Goal: Navigation & Orientation: Find specific page/section

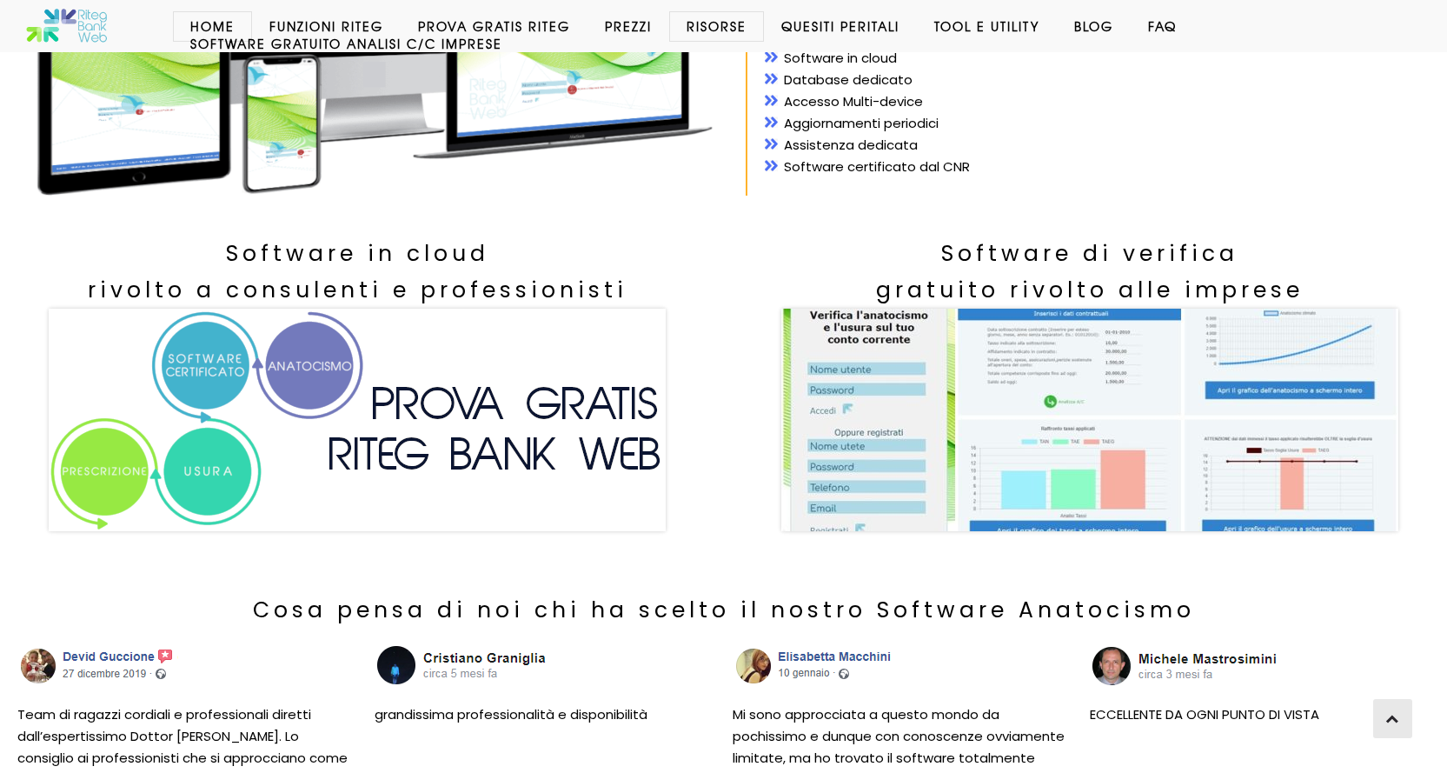
scroll to position [391, 0]
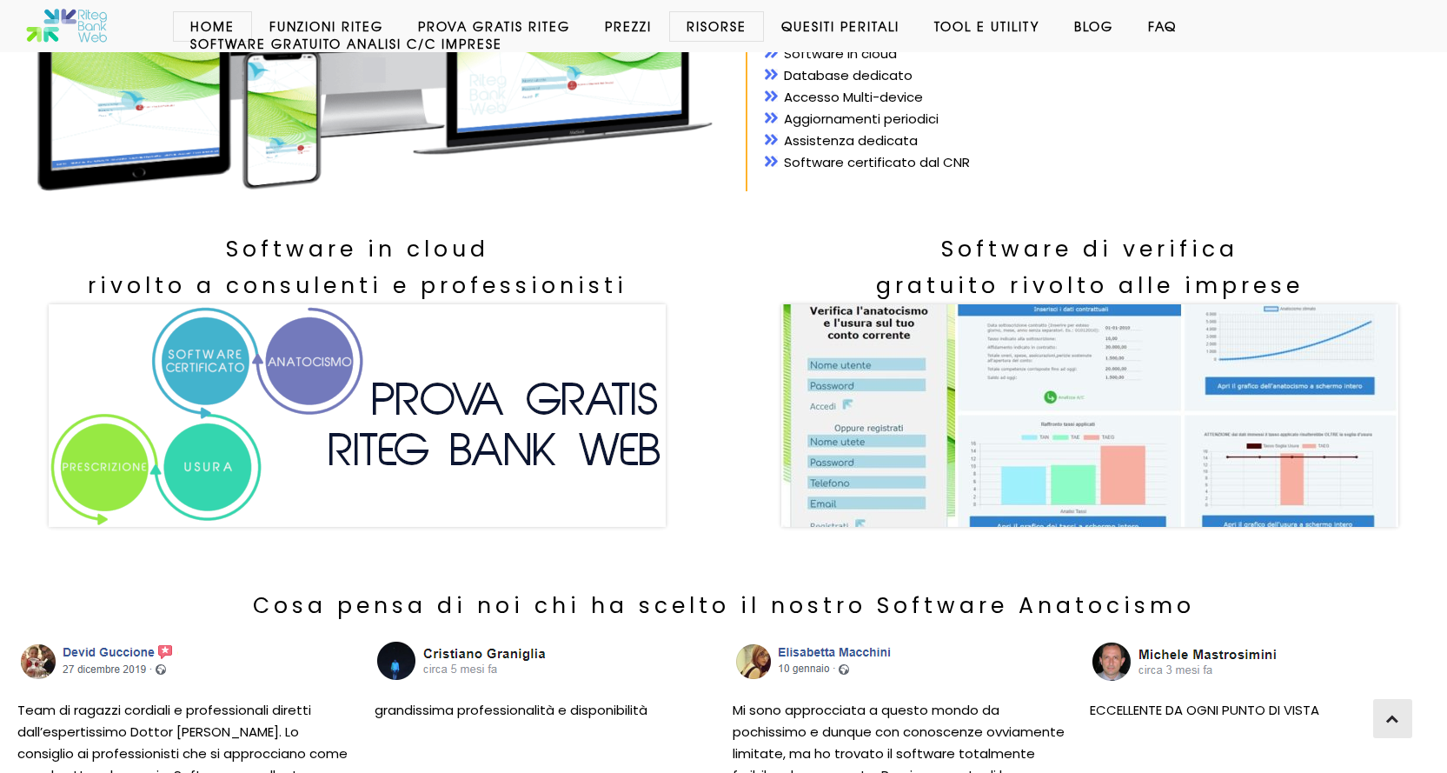
click at [93, 458] on img at bounding box center [357, 415] width 617 height 222
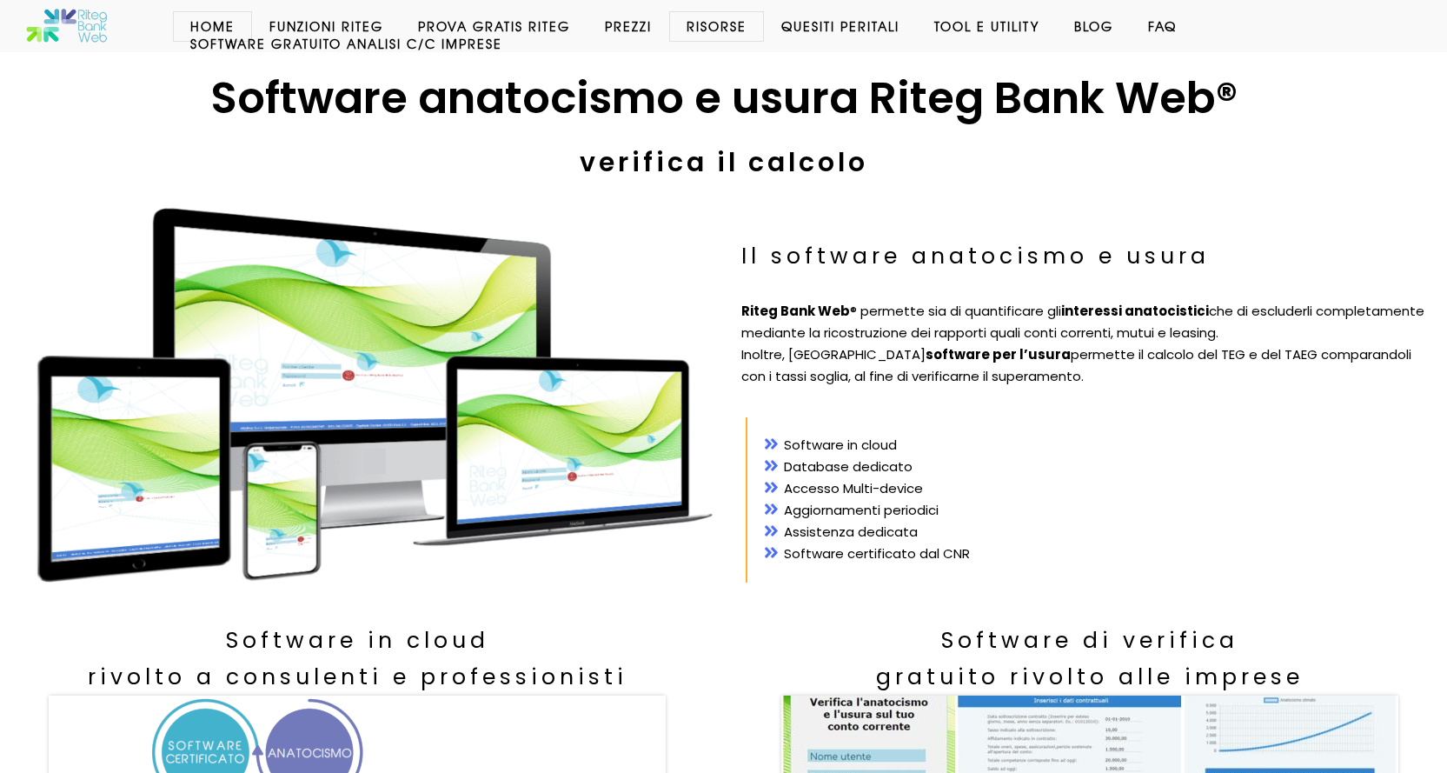
click at [225, 30] on link "Home" at bounding box center [212, 25] width 79 height 17
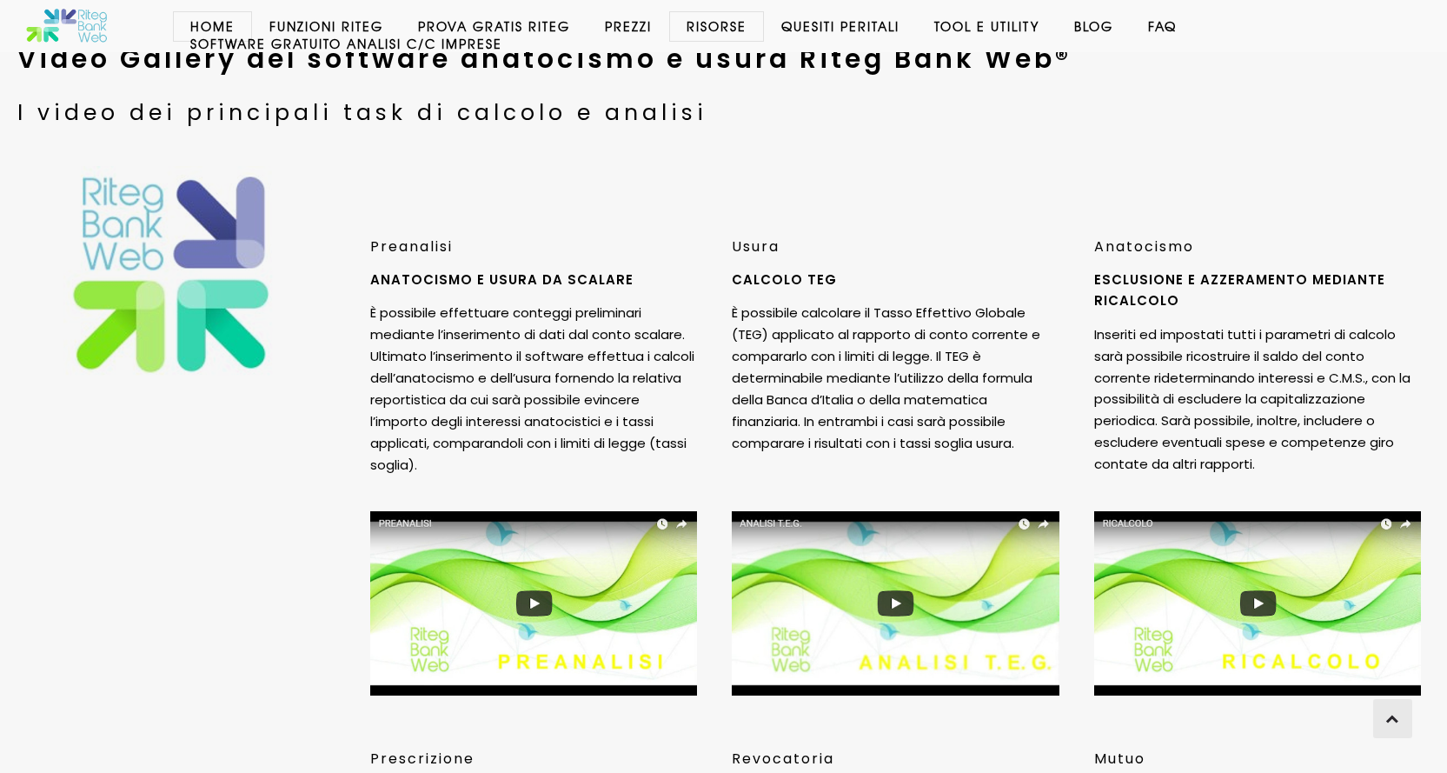
scroll to position [4952, 0]
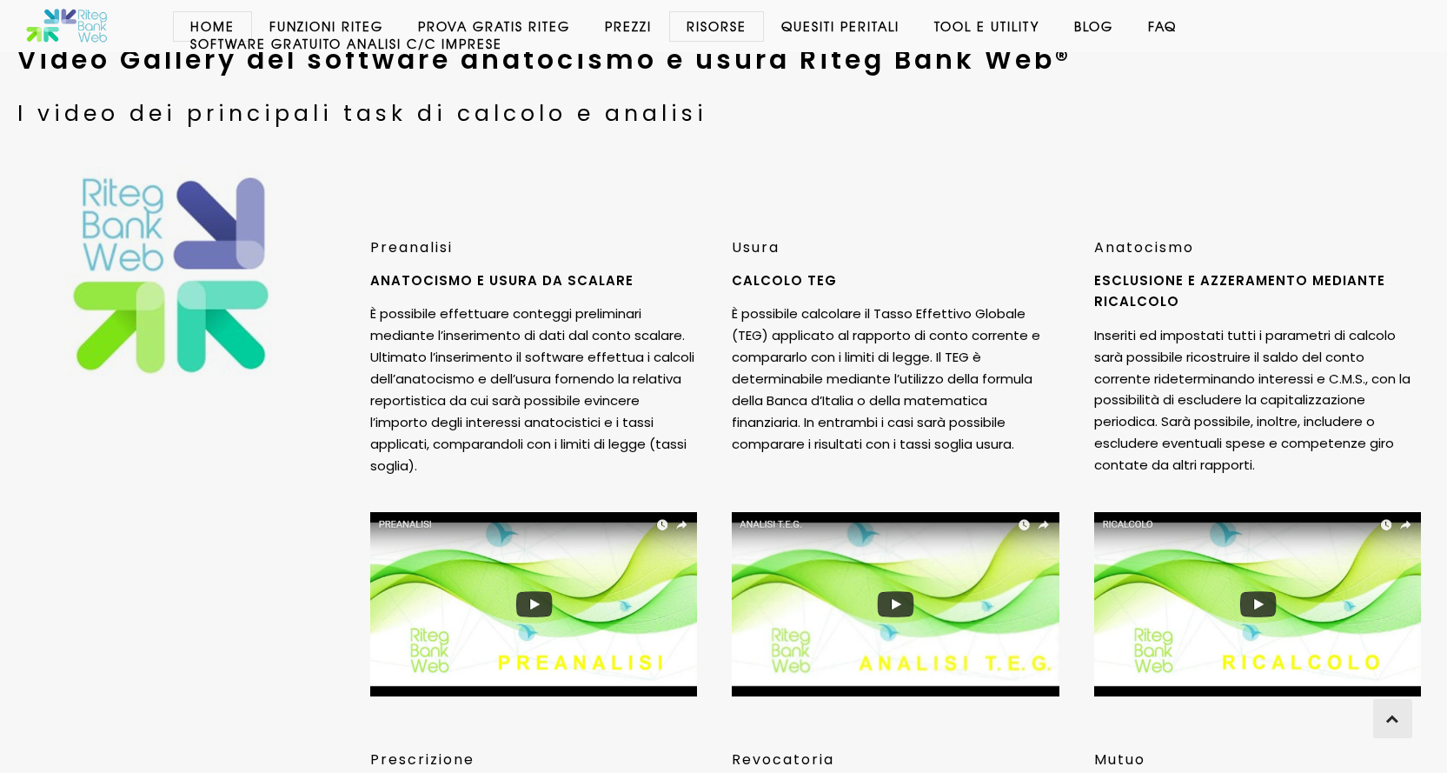
click at [179, 295] on img at bounding box center [171, 275] width 217 height 217
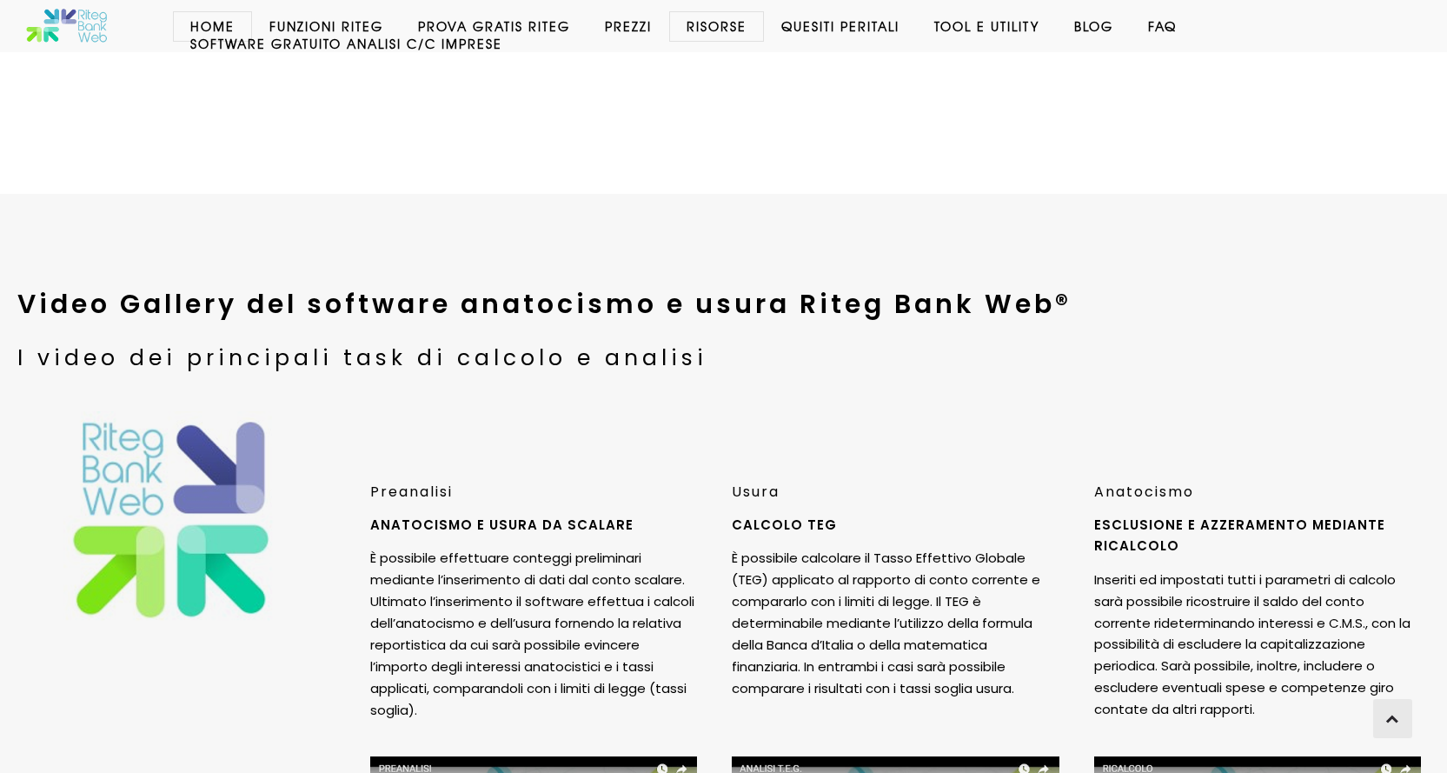
scroll to position [4705, 0]
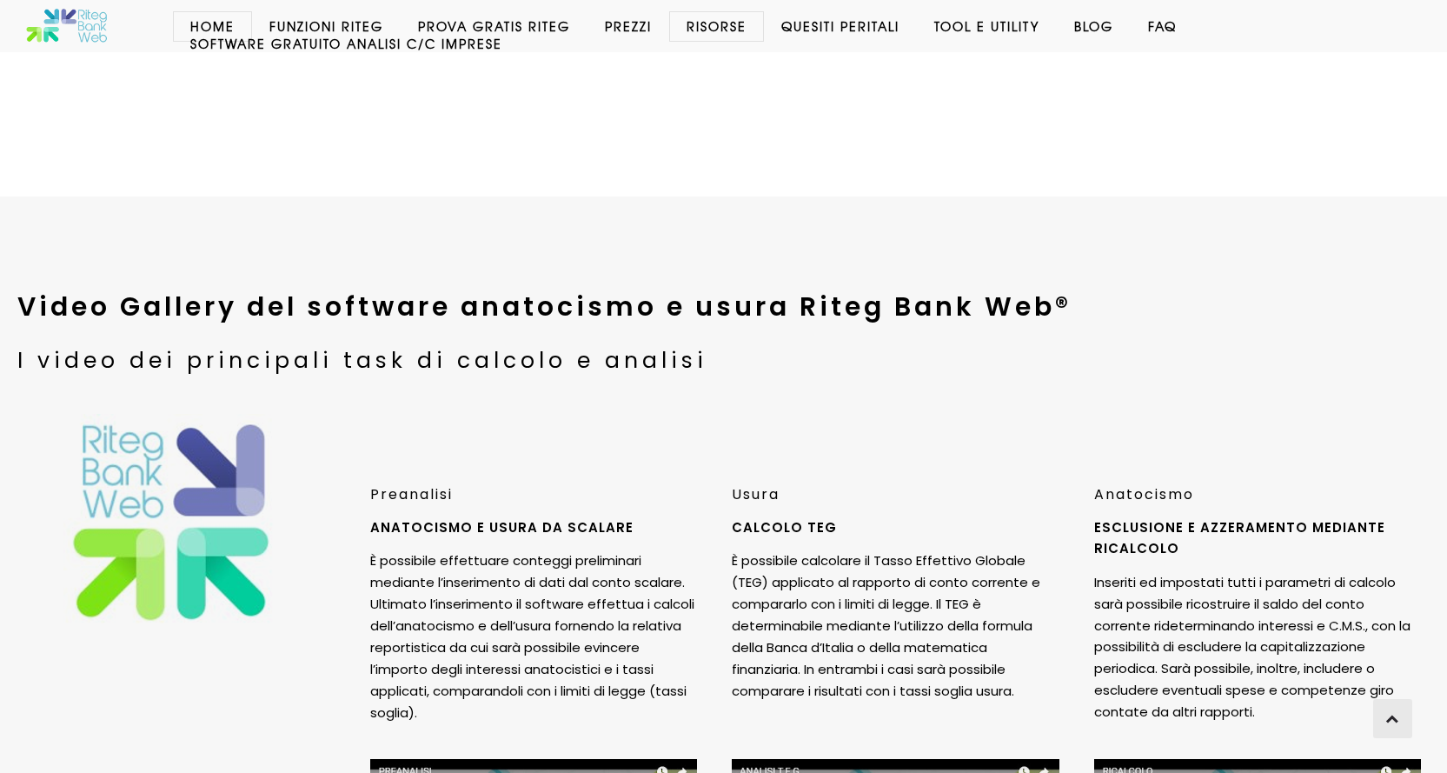
click at [129, 435] on img at bounding box center [171, 522] width 217 height 217
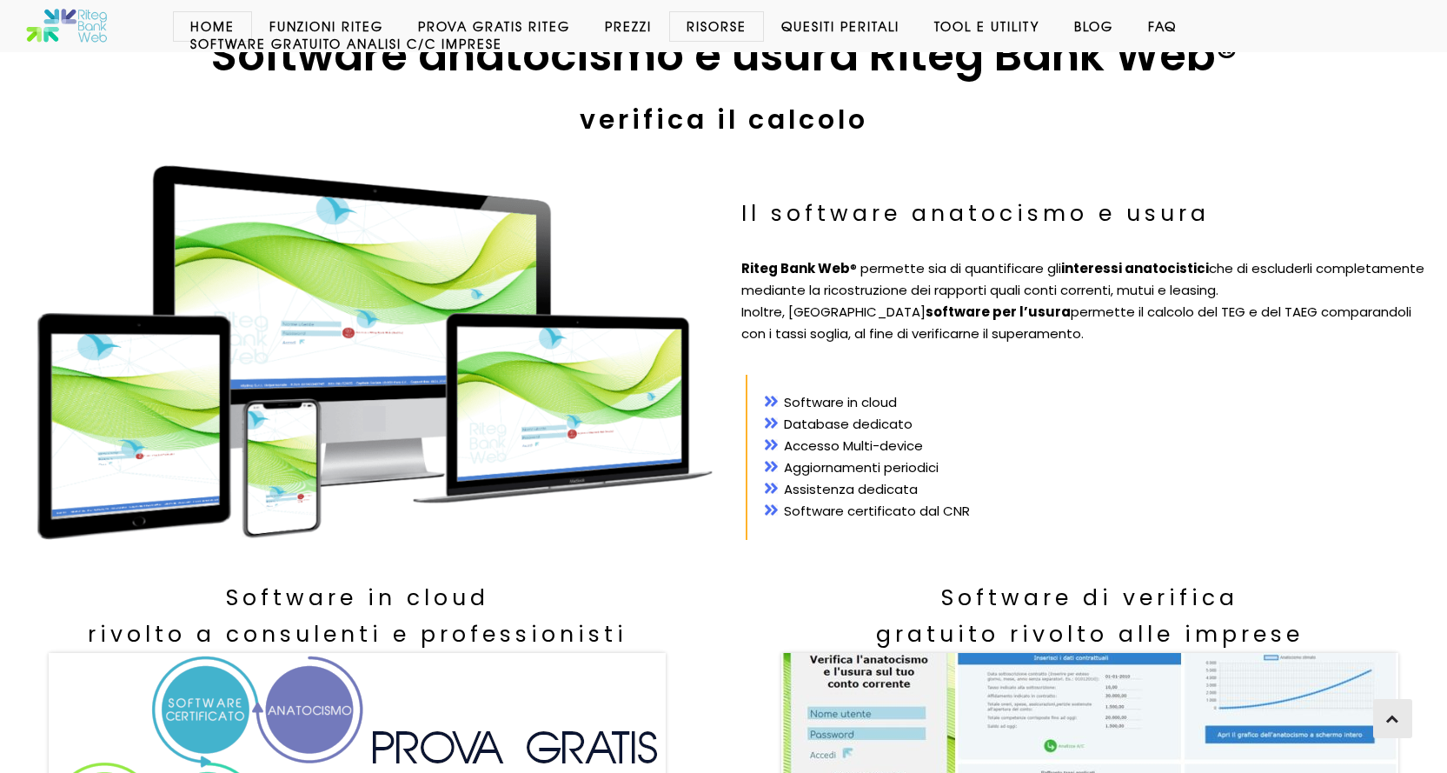
scroll to position [0, 0]
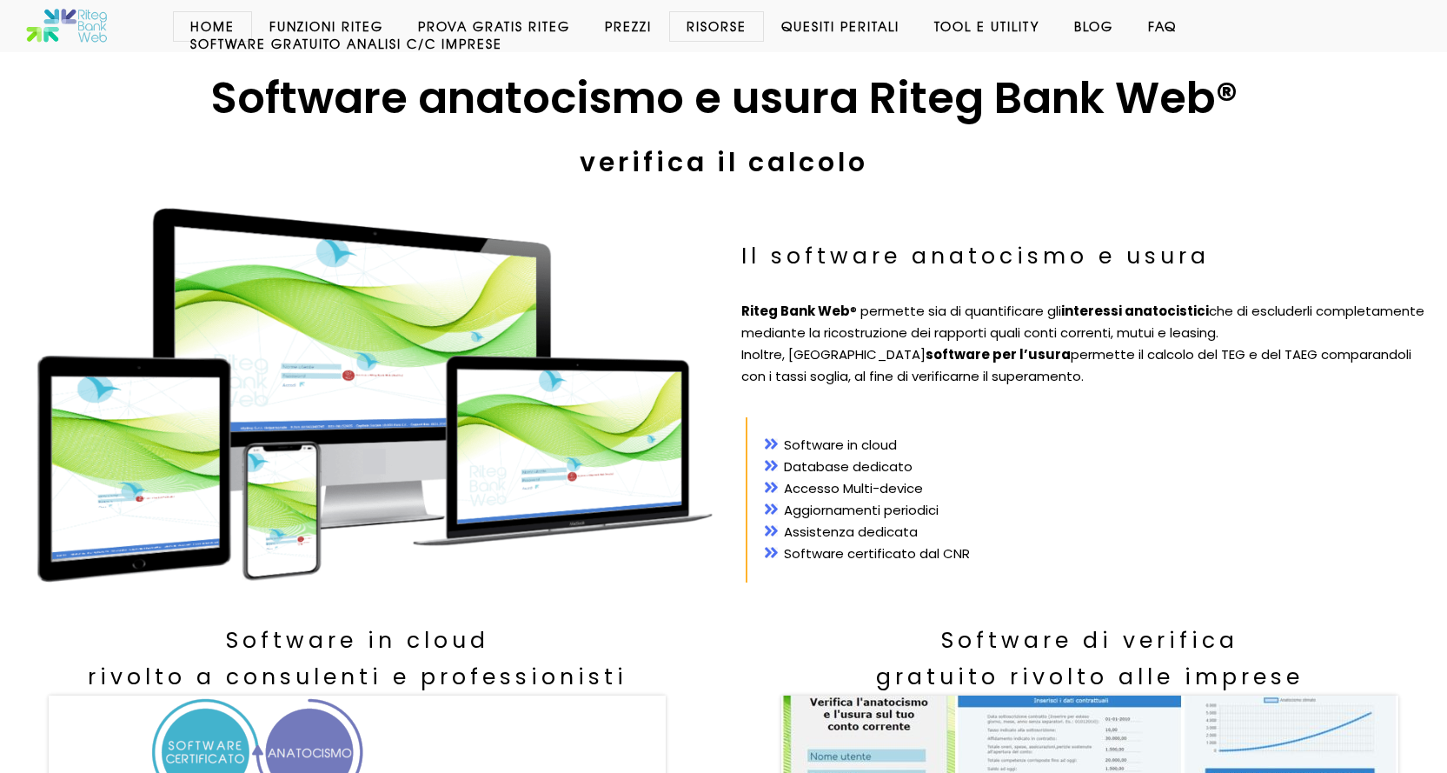
click at [487, 493] on img at bounding box center [375, 395] width 681 height 384
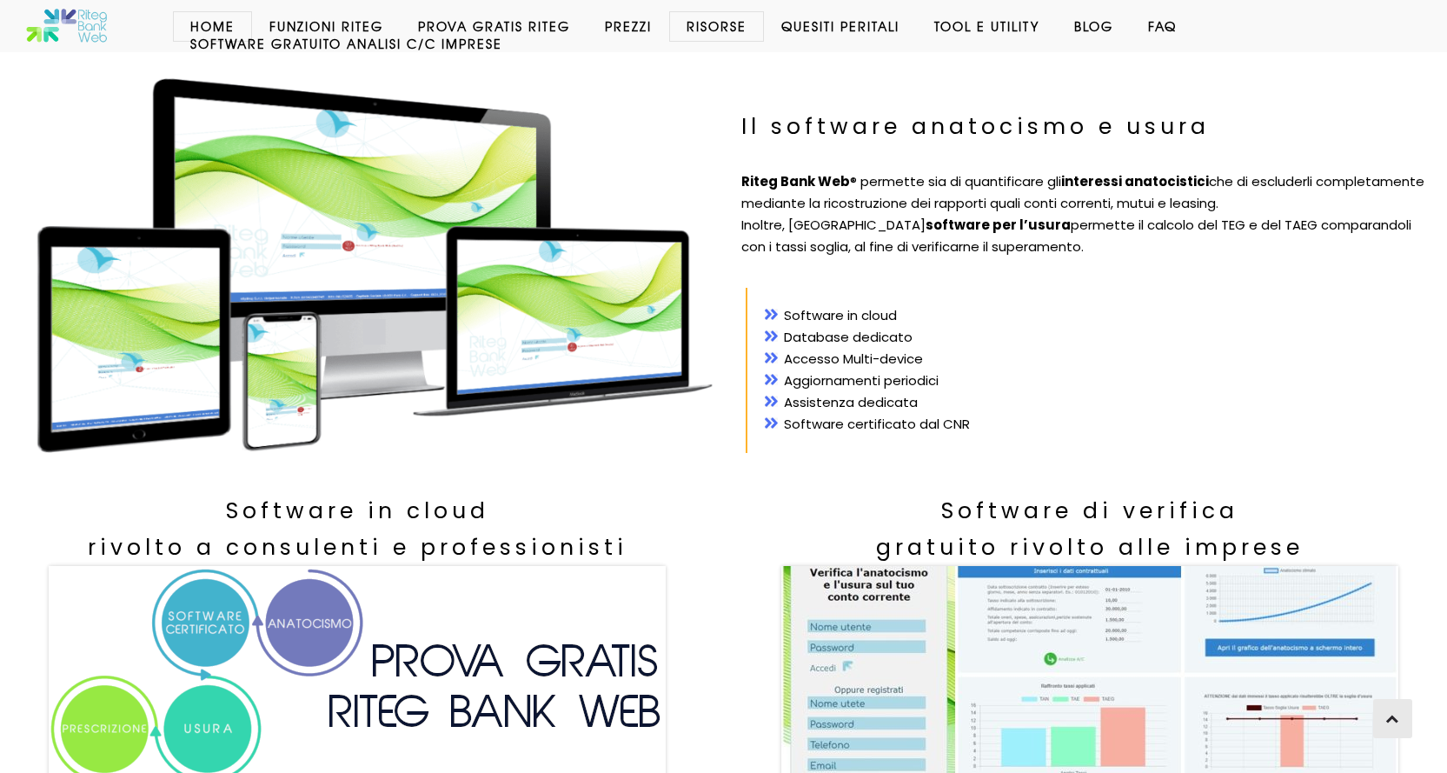
scroll to position [130, 0]
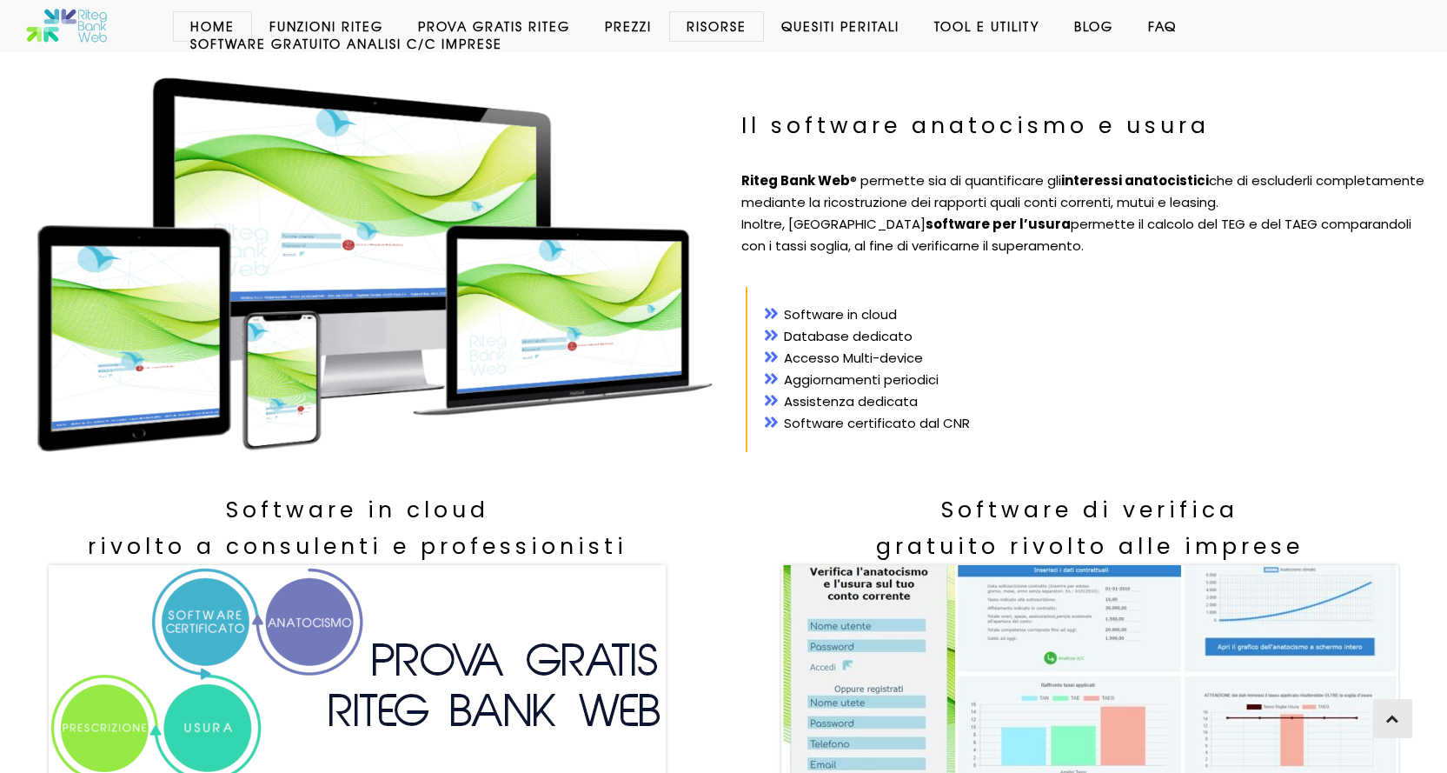
click at [181, 632] on img at bounding box center [357, 676] width 617 height 222
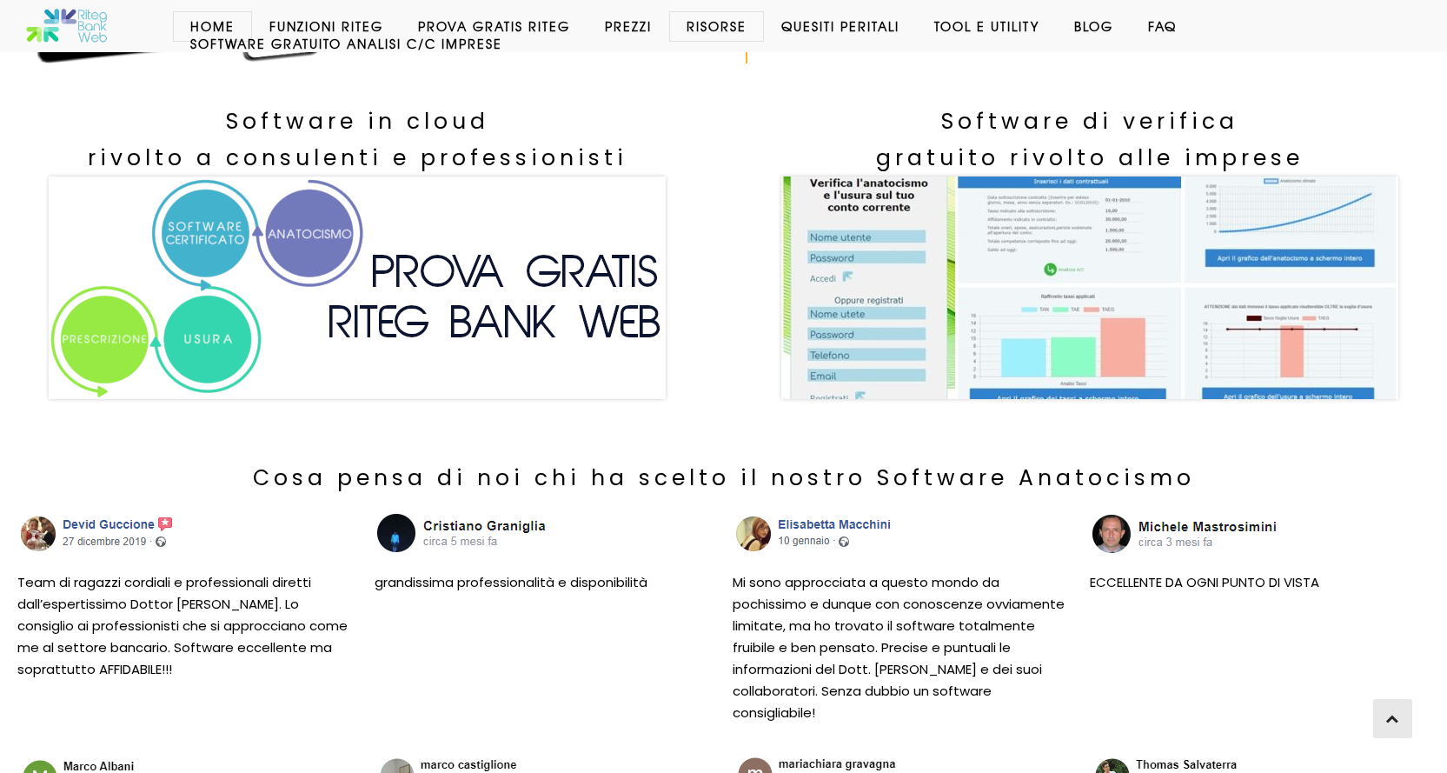
scroll to position [521, 0]
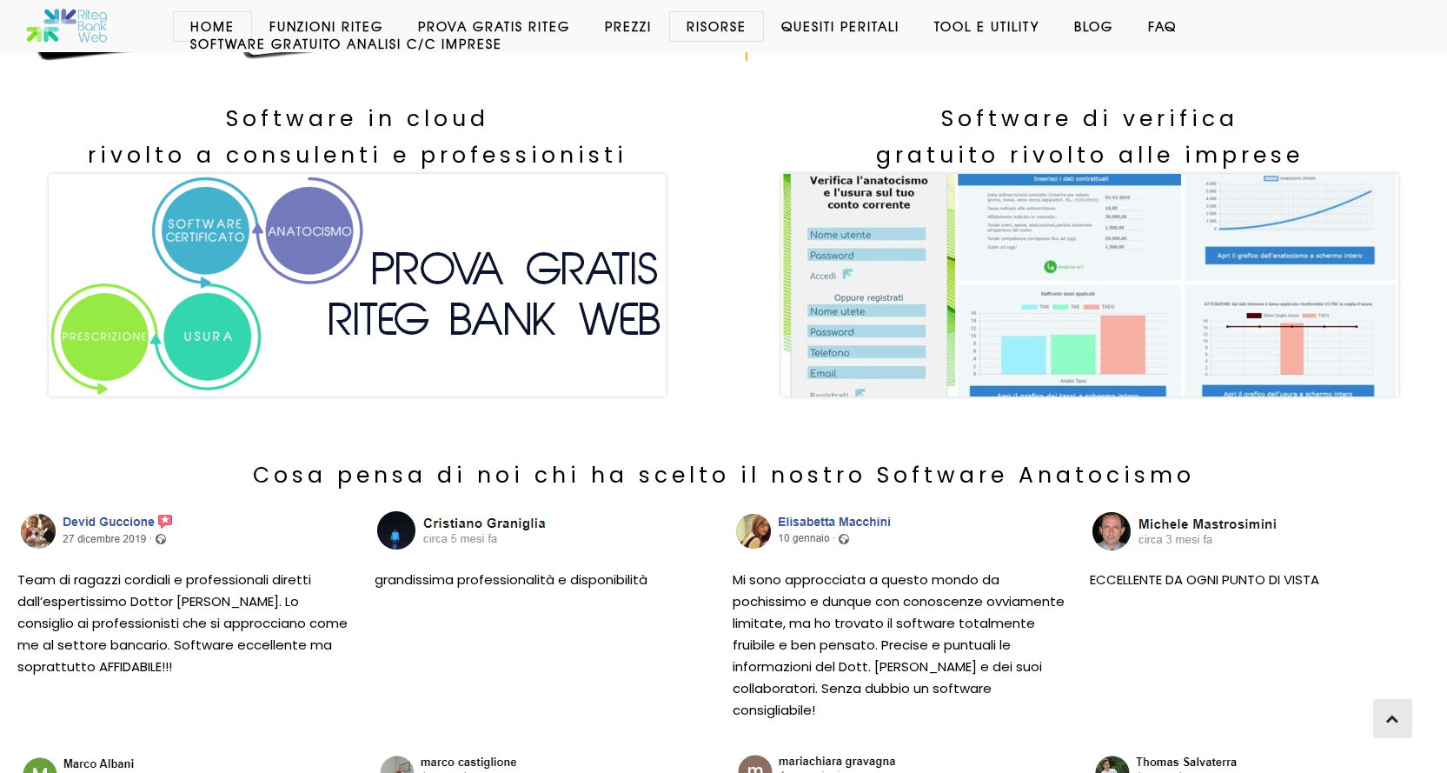
click at [216, 213] on img at bounding box center [357, 285] width 617 height 222
